Goal: Transaction & Acquisition: Download file/media

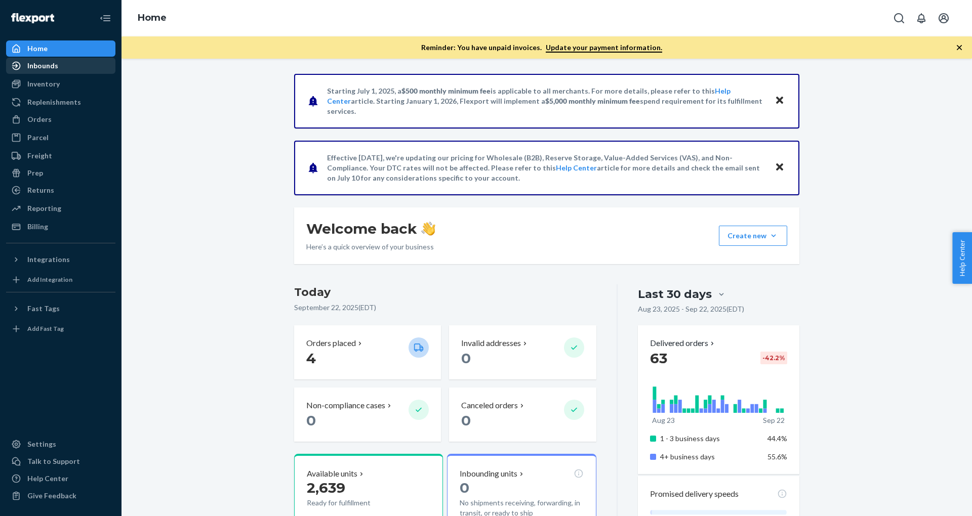
click at [63, 71] on div "Inbounds" at bounding box center [60, 66] width 107 height 14
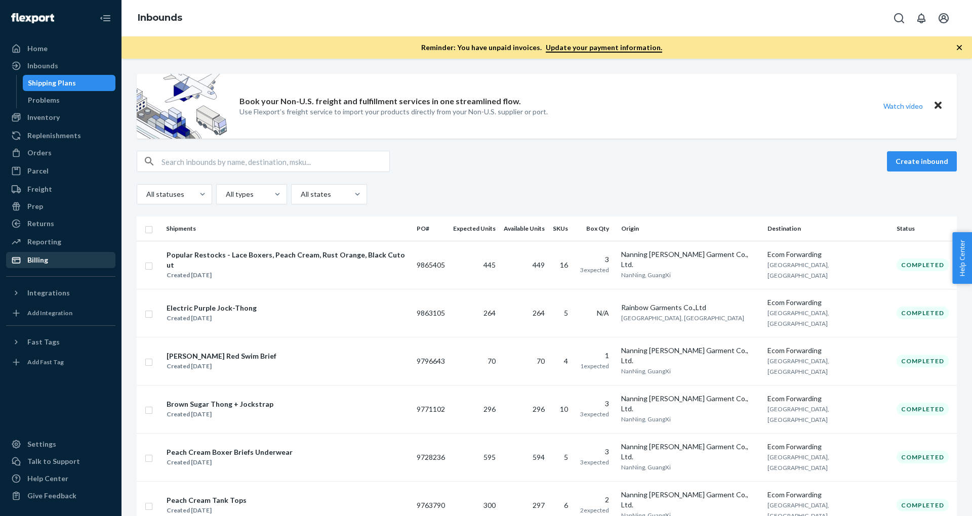
click at [55, 263] on div "Billing" at bounding box center [60, 260] width 107 height 14
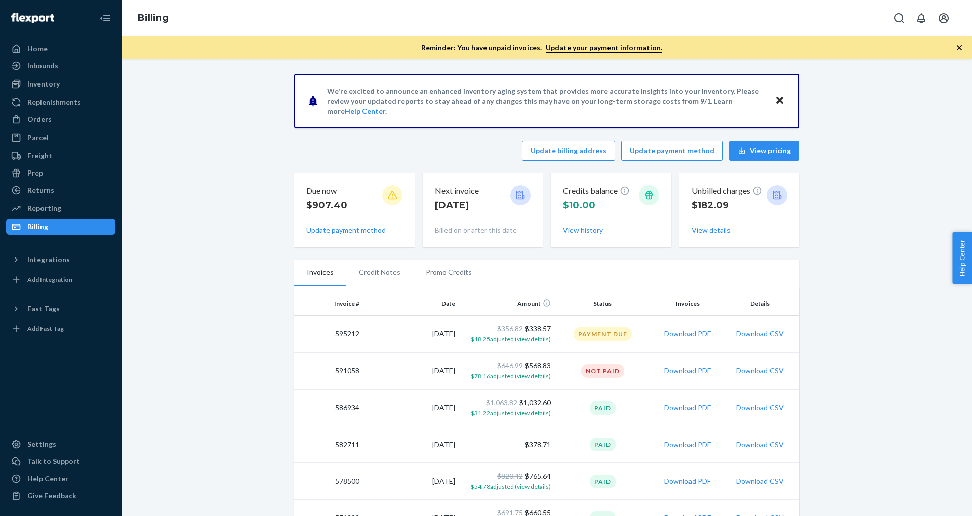
click at [684, 339] on td "Download PDF" at bounding box center [688, 334] width 74 height 37
click at [684, 332] on button "Download PDF" at bounding box center [687, 334] width 47 height 10
click at [682, 368] on button "Download PDF" at bounding box center [687, 371] width 47 height 10
